Goal: Task Accomplishment & Management: Manage account settings

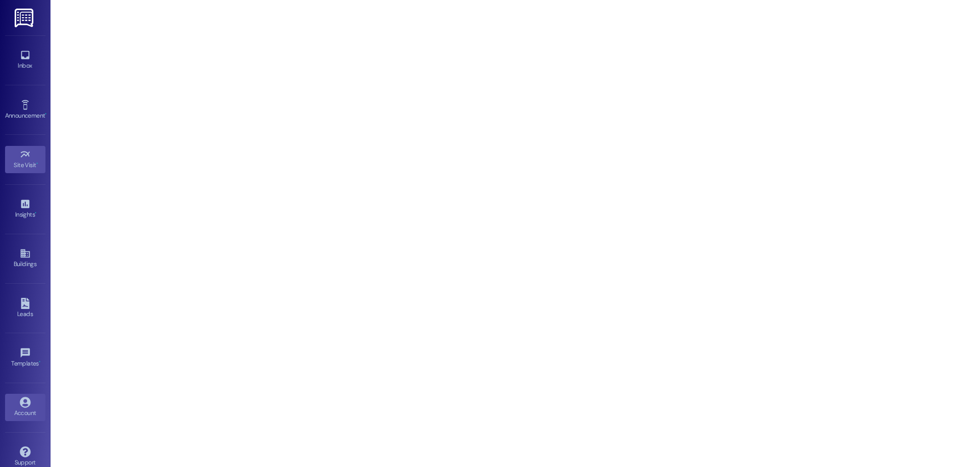
click at [28, 401] on icon at bounding box center [25, 402] width 11 height 11
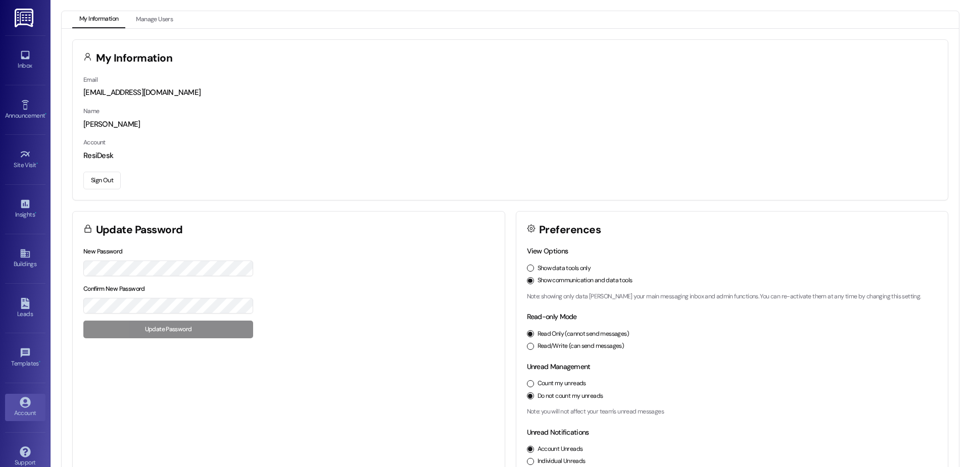
click at [96, 177] on button "Sign Out" at bounding box center [101, 181] width 37 height 18
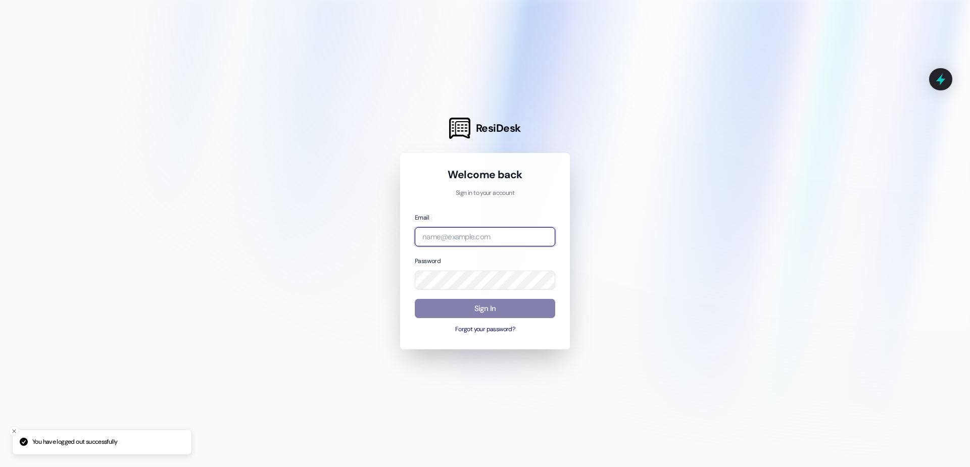
click at [449, 228] on input "email" at bounding box center [485, 237] width 140 height 20
click at [0, 467] on com-1password-button at bounding box center [0, 467] width 0 height 0
type input "s"
type input "[EMAIL_ADDRESS][DOMAIN_NAME]"
